Goal: Information Seeking & Learning: Learn about a topic

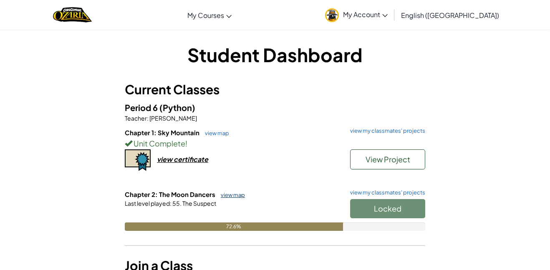
click at [228, 196] on link "view map" at bounding box center [231, 195] width 28 height 7
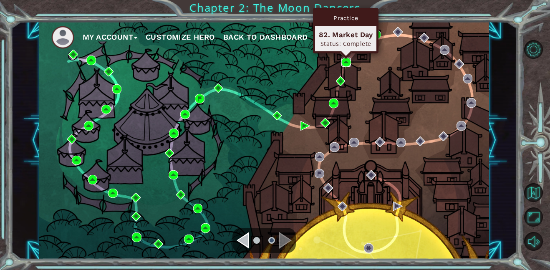
click at [347, 60] on img at bounding box center [347, 63] width 10 height 10
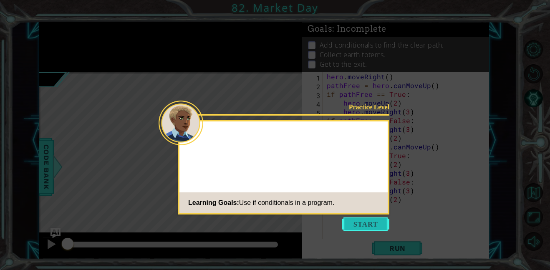
click at [362, 222] on button "Start" at bounding box center [366, 224] width 48 height 13
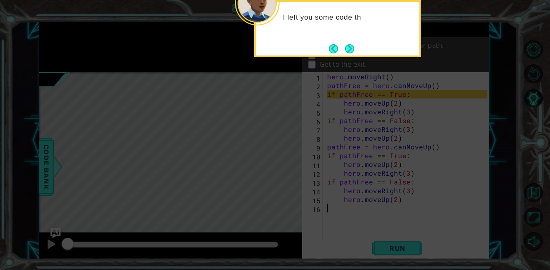
click at [350, 54] on footer at bounding box center [341, 49] width 25 height 13
click at [352, 51] on button "Next" at bounding box center [350, 49] width 10 height 10
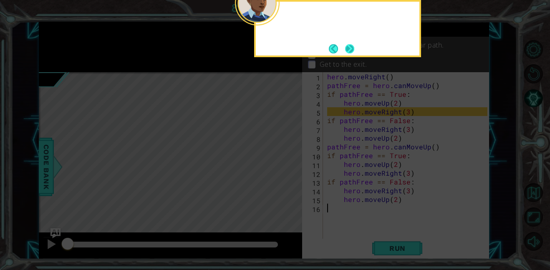
click at [349, 54] on button "Next" at bounding box center [350, 48] width 10 height 10
click at [349, 52] on button "Next" at bounding box center [350, 49] width 10 height 10
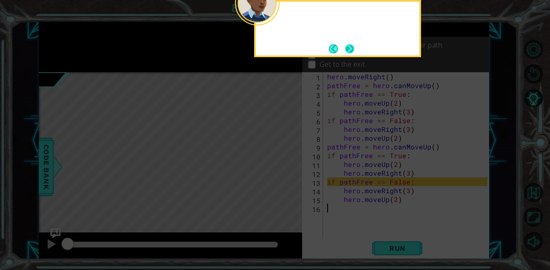
click at [348, 51] on button "Next" at bounding box center [350, 49] width 10 height 10
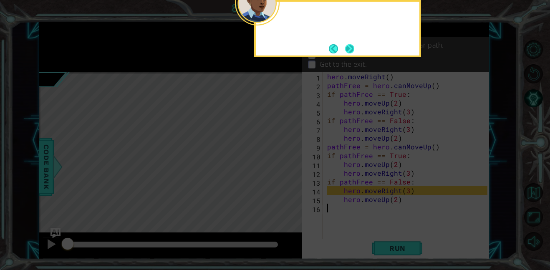
click at [347, 49] on button "Next" at bounding box center [350, 49] width 10 height 10
click at [349, 52] on p "Collect earth totems." at bounding box center [353, 54] width 66 height 9
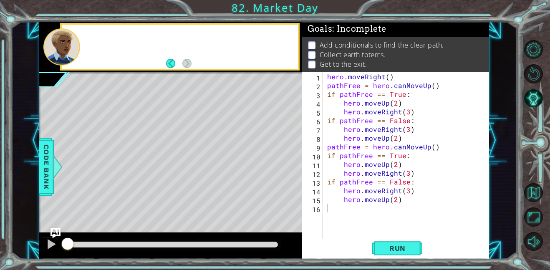
click at [347, 50] on p "Add conditionals to find the clear path." at bounding box center [382, 45] width 124 height 9
click at [382, 249] on span "Run" at bounding box center [397, 248] width 33 height 8
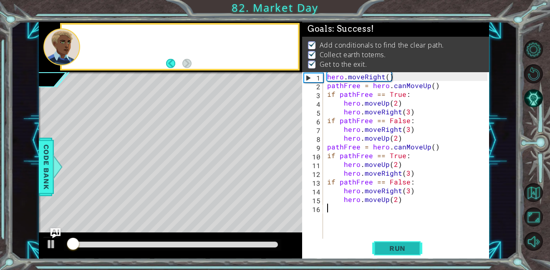
click at [392, 245] on span "Run" at bounding box center [397, 248] width 33 height 8
click at [388, 246] on span "Run" at bounding box center [397, 248] width 33 height 8
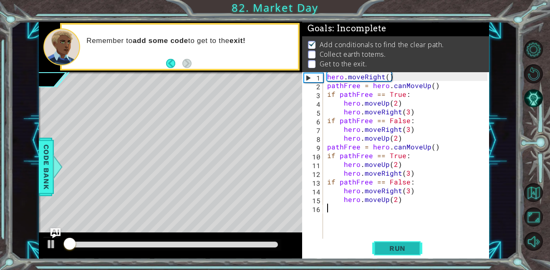
click at [403, 257] on button "Run" at bounding box center [397, 248] width 50 height 19
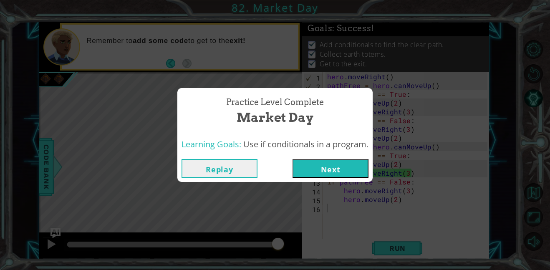
click at [211, 175] on button "Replay" at bounding box center [220, 168] width 76 height 19
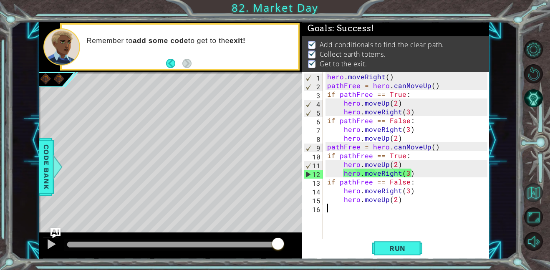
click at [534, 191] on button "Back to Map" at bounding box center [533, 192] width 19 height 19
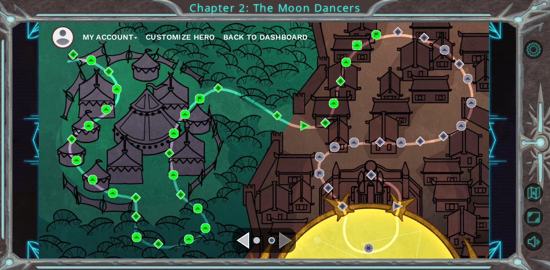
click at [358, 47] on img at bounding box center [357, 46] width 10 height 10
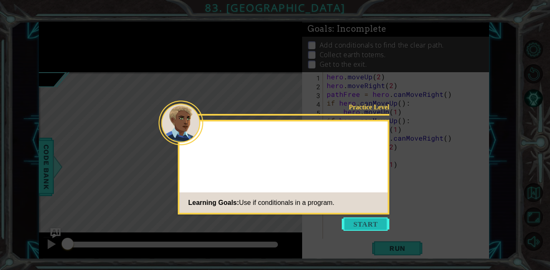
click at [357, 225] on button "Start" at bounding box center [366, 224] width 48 height 13
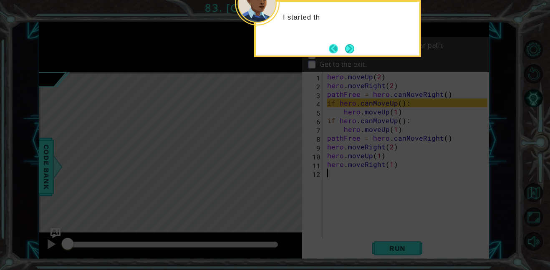
click at [334, 52] on button "Back" at bounding box center [337, 48] width 16 height 9
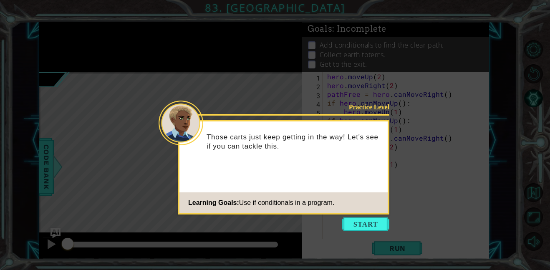
click at [354, 42] on icon at bounding box center [275, 135] width 550 height 270
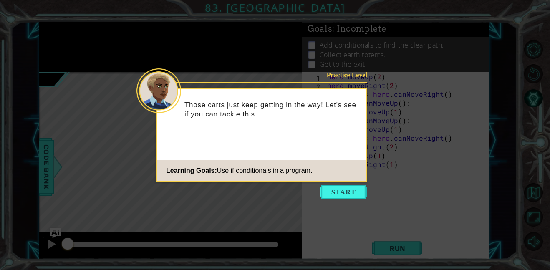
click at [346, 184] on icon at bounding box center [275, 135] width 550 height 270
click at [337, 194] on button "Start" at bounding box center [344, 191] width 48 height 13
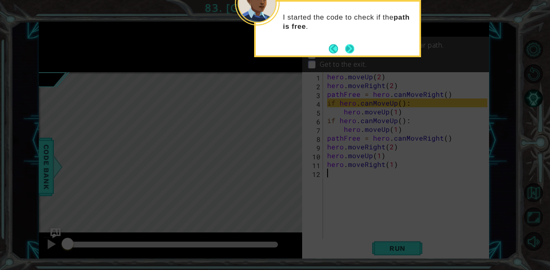
click at [348, 47] on button "Next" at bounding box center [349, 48] width 10 height 10
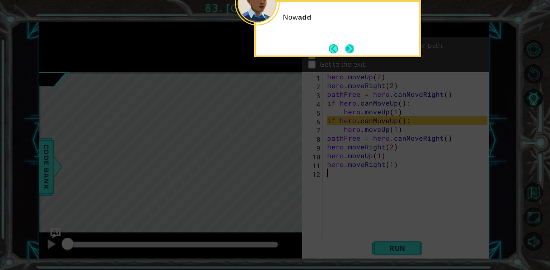
click at [353, 46] on button "Next" at bounding box center [350, 49] width 10 height 10
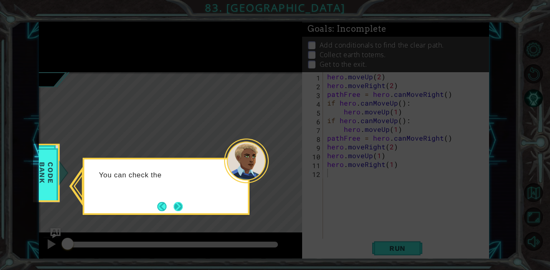
click at [179, 208] on button "Next" at bounding box center [179, 207] width 10 height 10
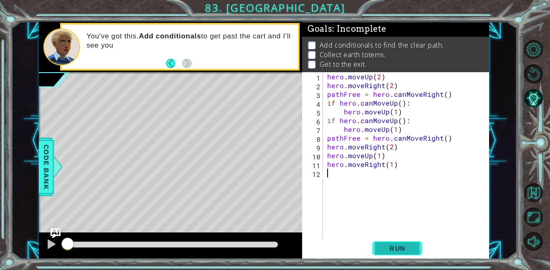
click at [393, 249] on span "Run" at bounding box center [397, 248] width 33 height 8
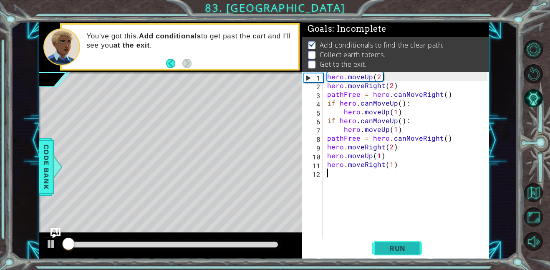
scroll to position [0, 0]
click at [399, 246] on span "Run" at bounding box center [397, 248] width 33 height 8
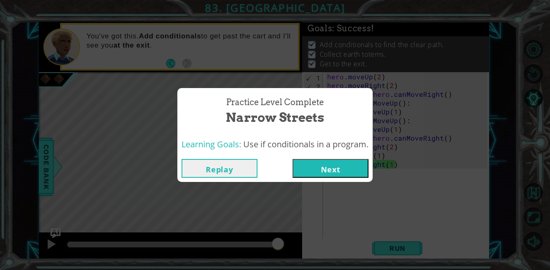
click at [215, 177] on button "Replay" at bounding box center [220, 168] width 76 height 19
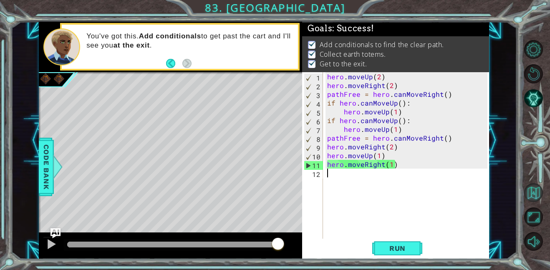
click at [539, 192] on button "Back to Map" at bounding box center [533, 192] width 19 height 19
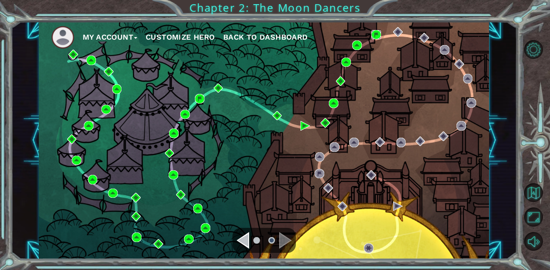
click at [373, 32] on img at bounding box center [377, 35] width 10 height 10
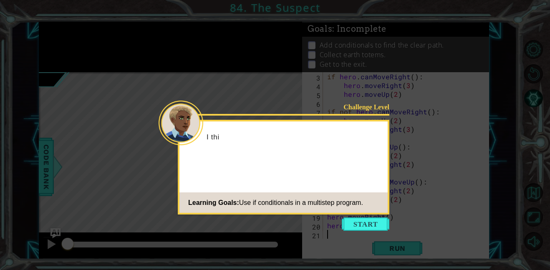
scroll to position [18, 0]
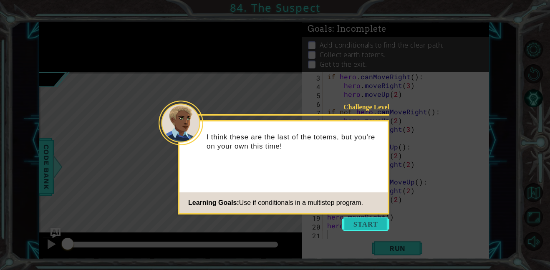
click at [364, 227] on button "Start" at bounding box center [366, 224] width 48 height 13
